Goal: Book appointment/travel/reservation

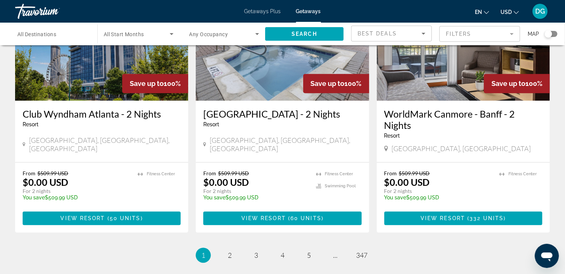
scroll to position [935, 0]
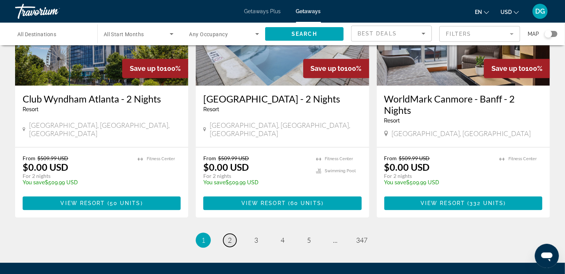
click at [231, 236] on span "2" at bounding box center [230, 240] width 4 height 8
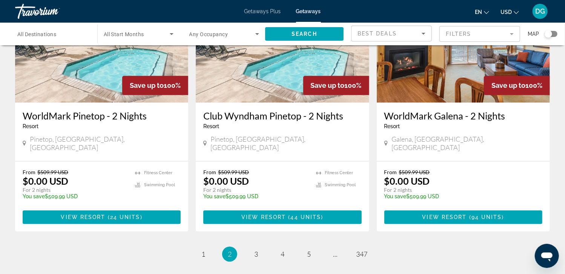
scroll to position [967, 0]
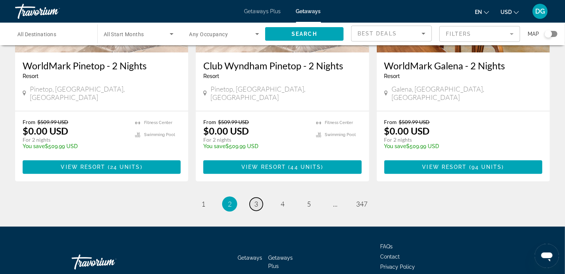
click at [253, 197] on link "page 3" at bounding box center [255, 203] width 13 height 13
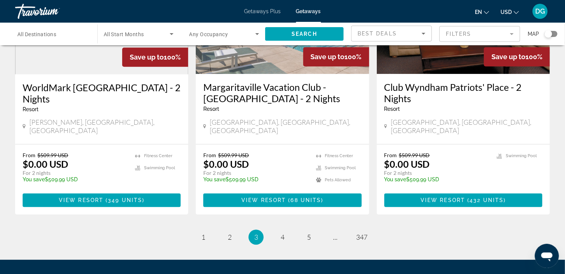
scroll to position [950, 0]
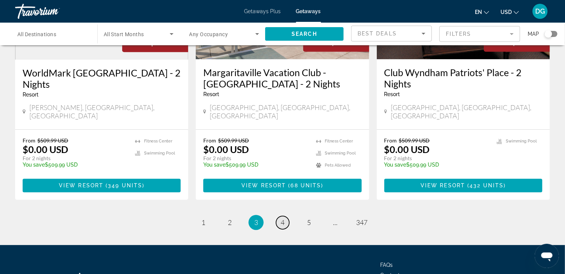
click at [283, 218] on span "4" at bounding box center [282, 222] width 4 height 8
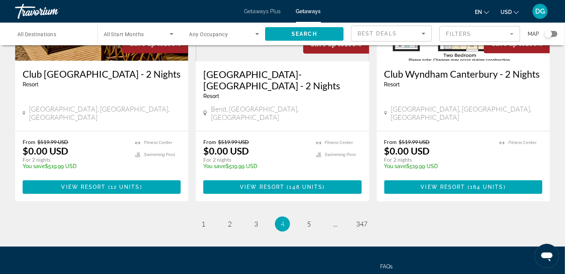
scroll to position [980, 0]
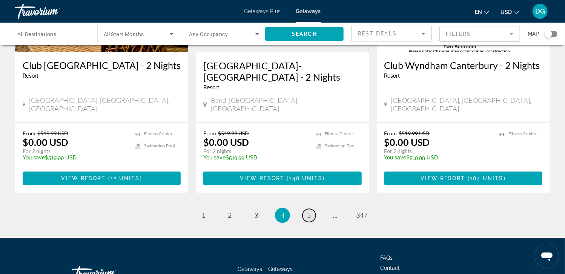
click at [309, 211] on span "5" at bounding box center [309, 215] width 4 height 8
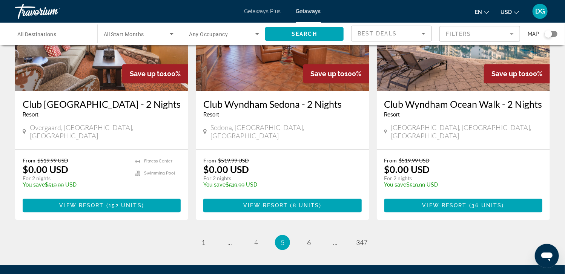
scroll to position [978, 0]
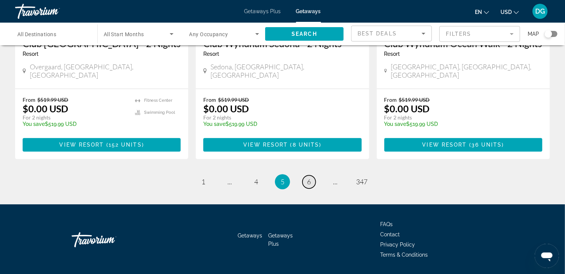
click at [309, 178] on span "6" at bounding box center [309, 182] width 4 height 8
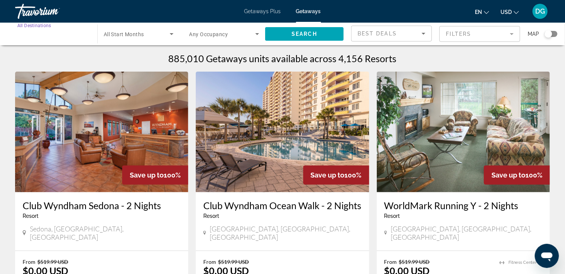
click at [76, 37] on input "Destination All Destinations" at bounding box center [52, 34] width 70 height 9
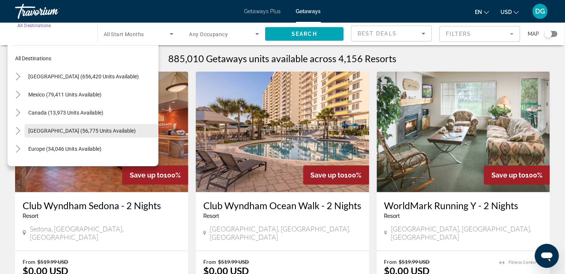
click at [30, 129] on span "Caribbean & Atlantic Islands (56,775 units available)" at bounding box center [81, 131] width 107 height 6
type input "**********"
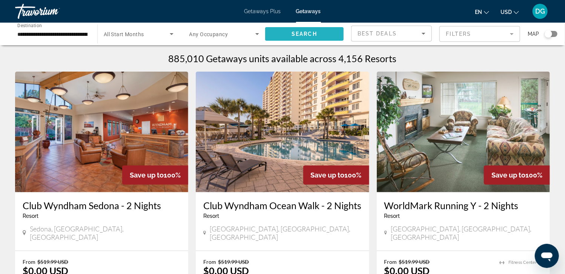
click at [290, 33] on span "Search widget" at bounding box center [304, 34] width 78 height 18
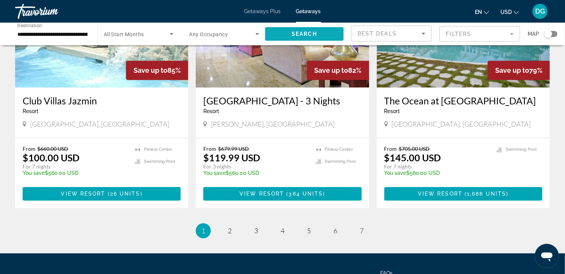
scroll to position [920, 0]
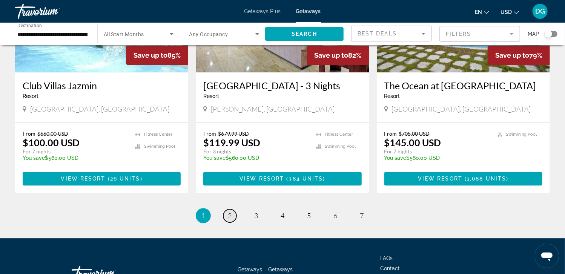
click at [231, 211] on span "2" at bounding box center [230, 215] width 4 height 8
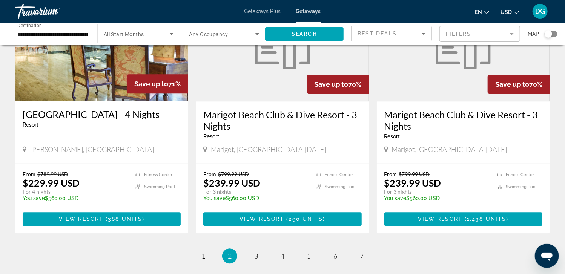
scroll to position [968, 0]
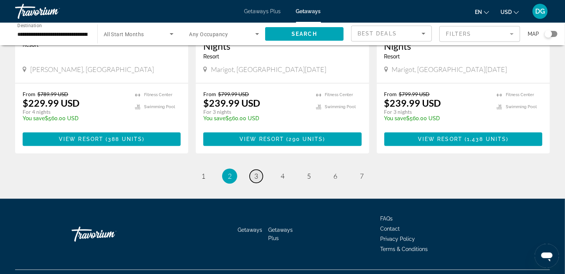
click at [253, 170] on link "page 3" at bounding box center [255, 176] width 13 height 13
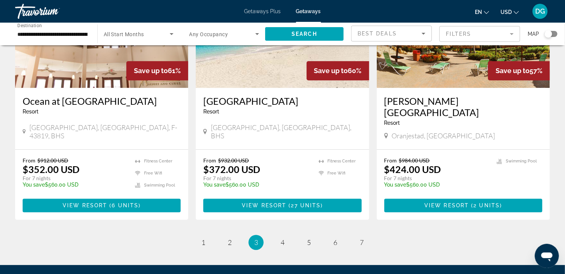
scroll to position [956, 0]
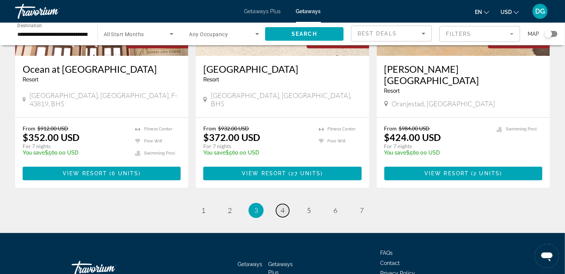
click at [282, 206] on span "4" at bounding box center [282, 210] width 4 height 8
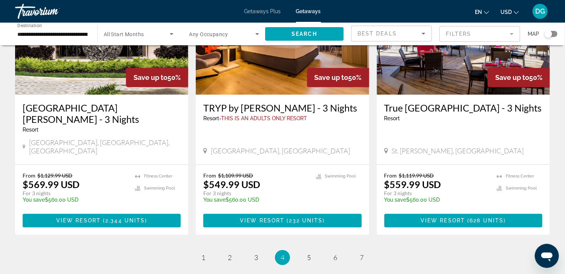
scroll to position [968, 0]
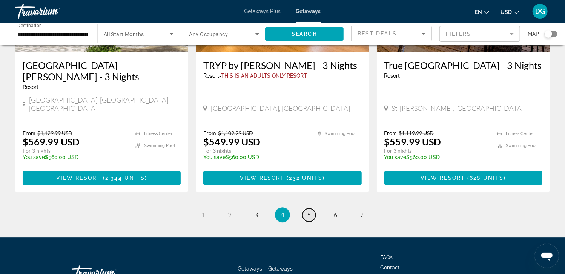
click at [308, 211] on span "5" at bounding box center [309, 215] width 4 height 8
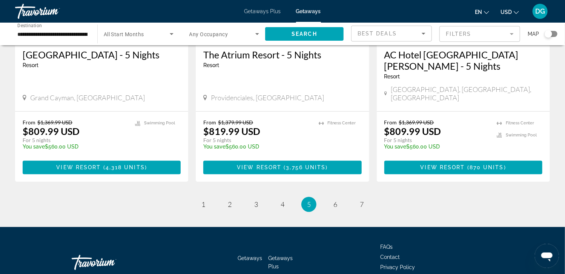
scroll to position [978, 0]
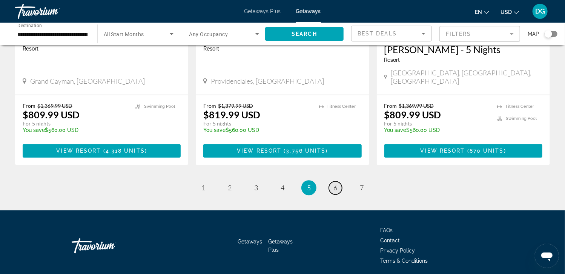
click at [336, 184] on span "6" at bounding box center [335, 188] width 4 height 8
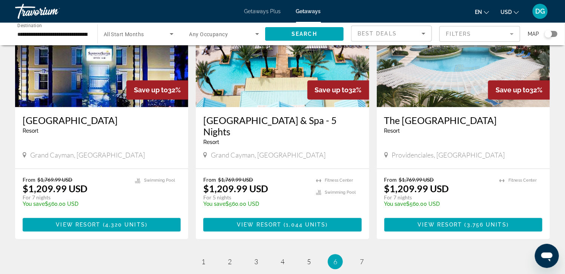
scroll to position [920, 0]
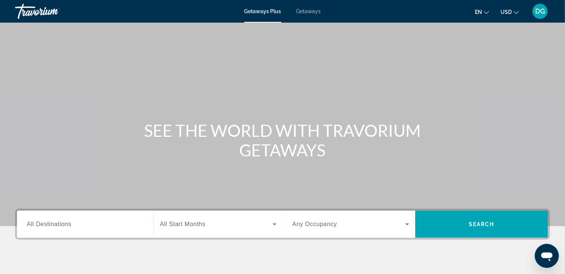
click at [304, 11] on span "Getaways" at bounding box center [308, 11] width 24 height 6
